Goal: Task Accomplishment & Management: Manage account settings

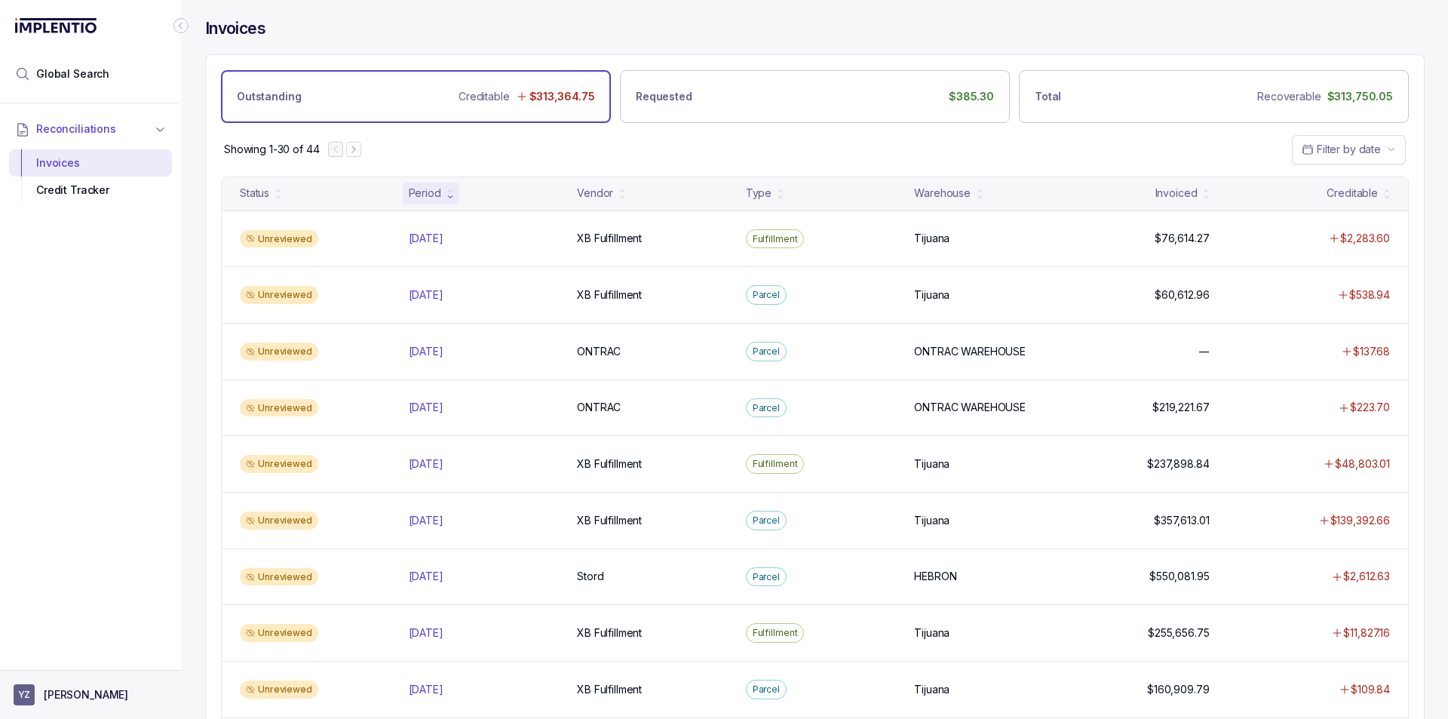
click at [117, 688] on p "[PERSON_NAME]" at bounding box center [86, 694] width 84 height 15
click at [103, 668] on p "Logout" at bounding box center [99, 662] width 125 height 15
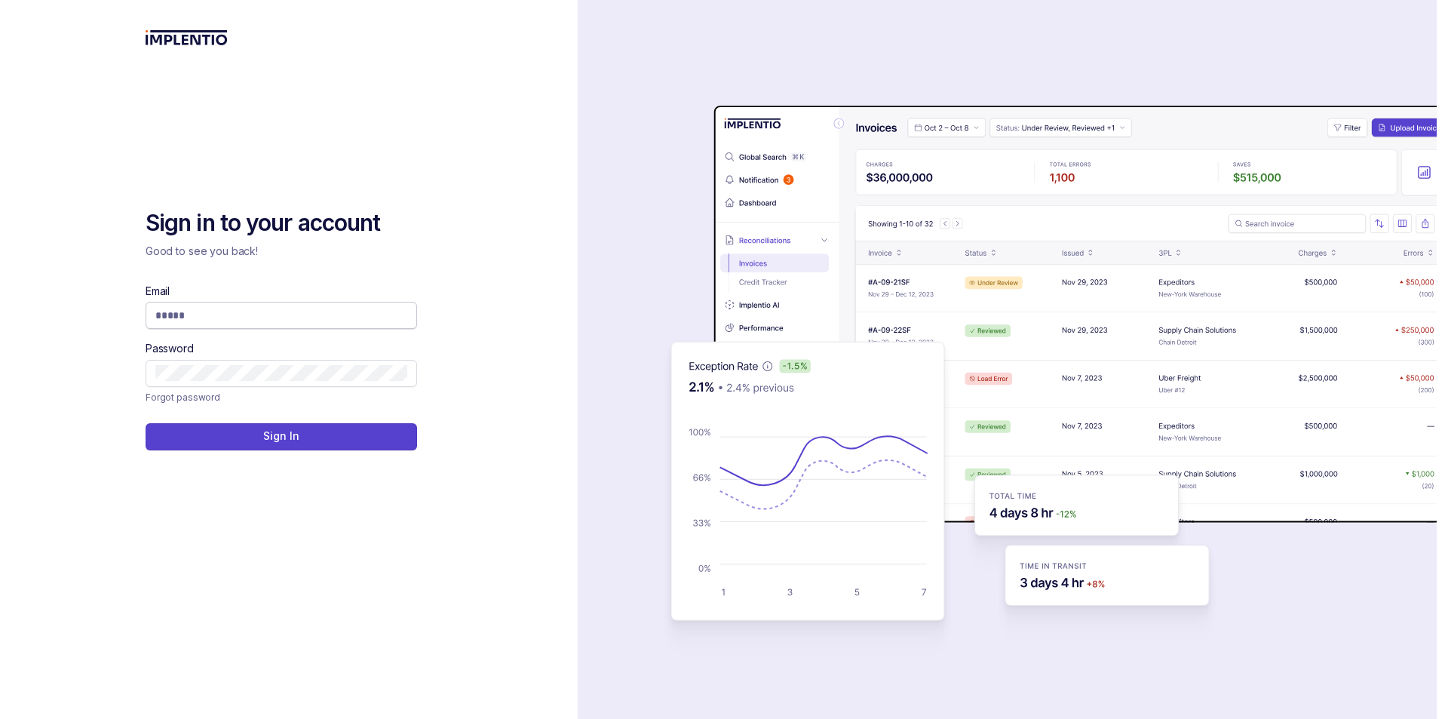
click at [245, 309] on input "Email" at bounding box center [281, 315] width 252 height 15
type input "**********"
